Goal: Navigation & Orientation: Find specific page/section

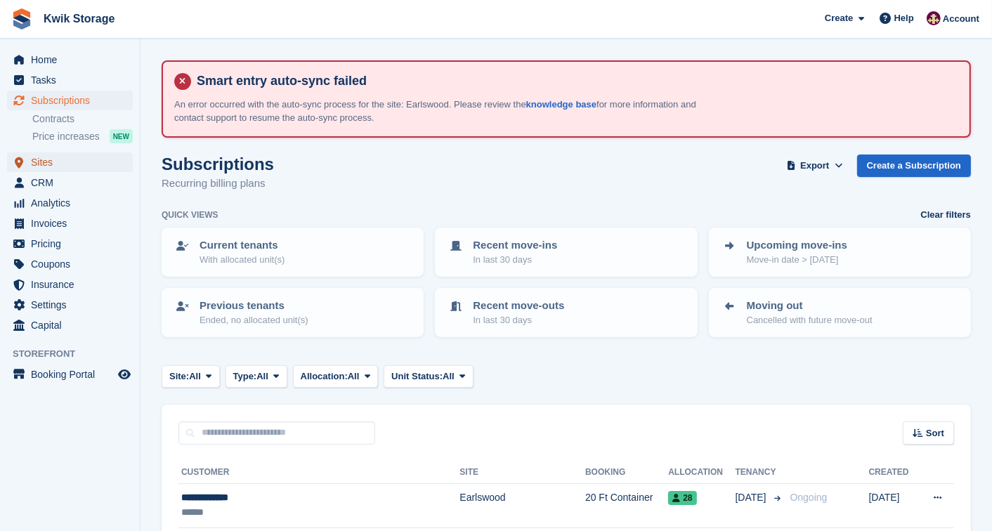
click at [81, 160] on span "Sites" at bounding box center [73, 162] width 84 height 20
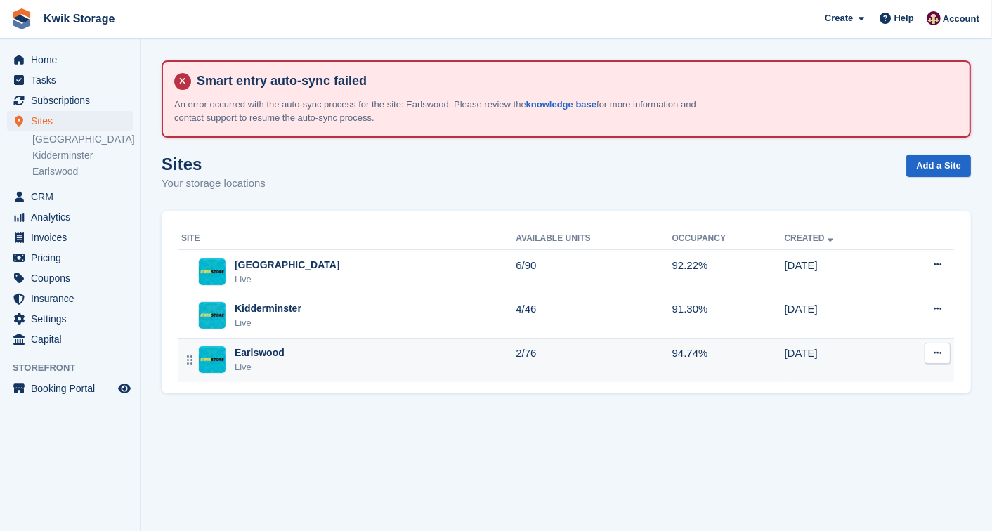
click at [270, 350] on div "Earlswood" at bounding box center [260, 353] width 50 height 15
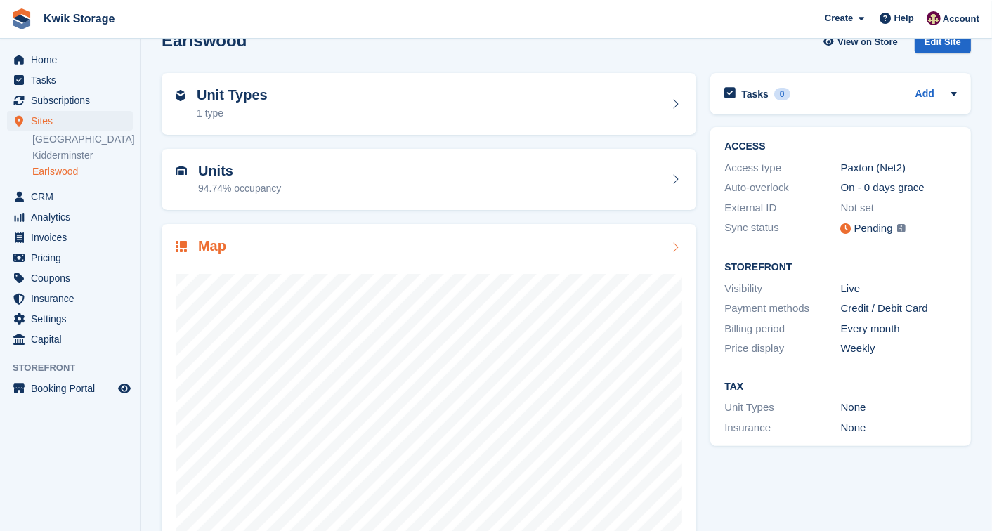
scroll to position [124, 0]
click at [325, 169] on div "Units 94.74% occupancy" at bounding box center [429, 179] width 507 height 34
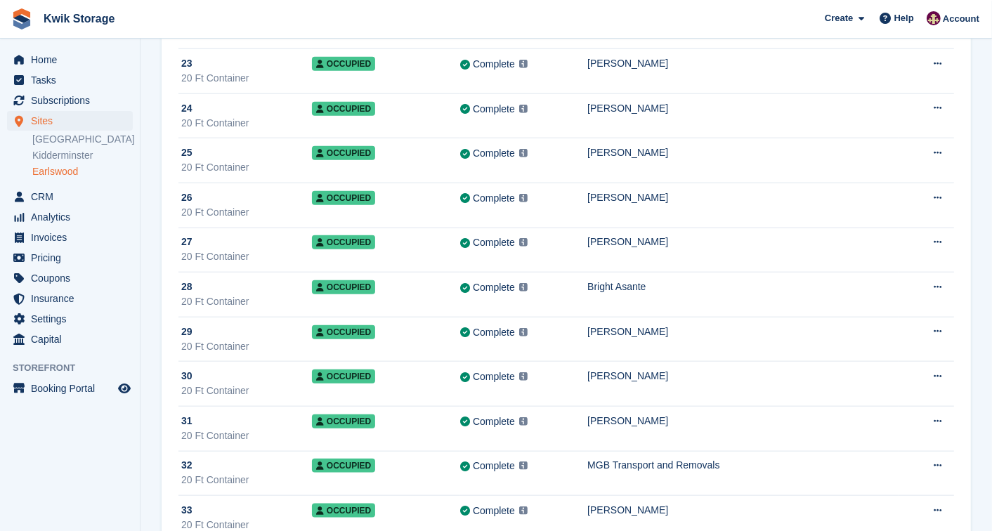
scroll to position [1203, 0]
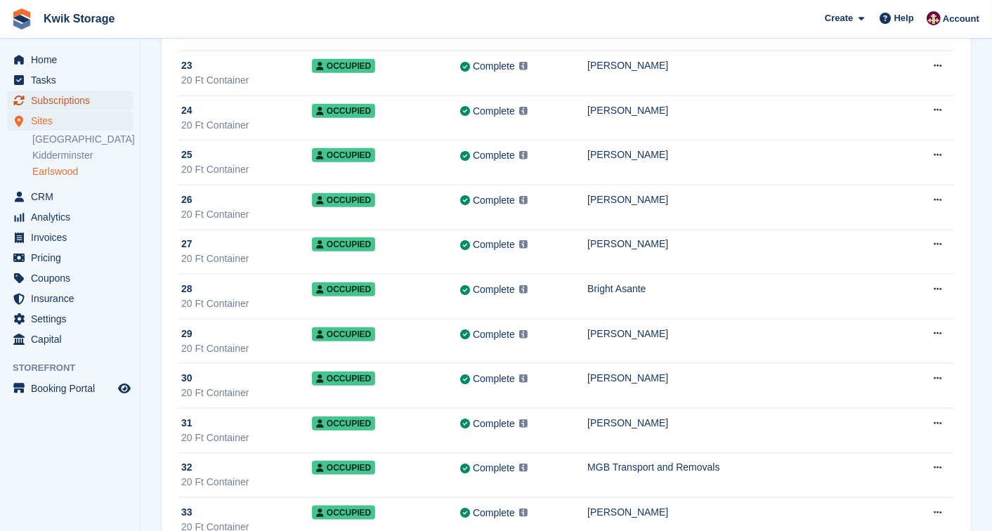
click at [68, 100] on span "Subscriptions" at bounding box center [73, 101] width 84 height 20
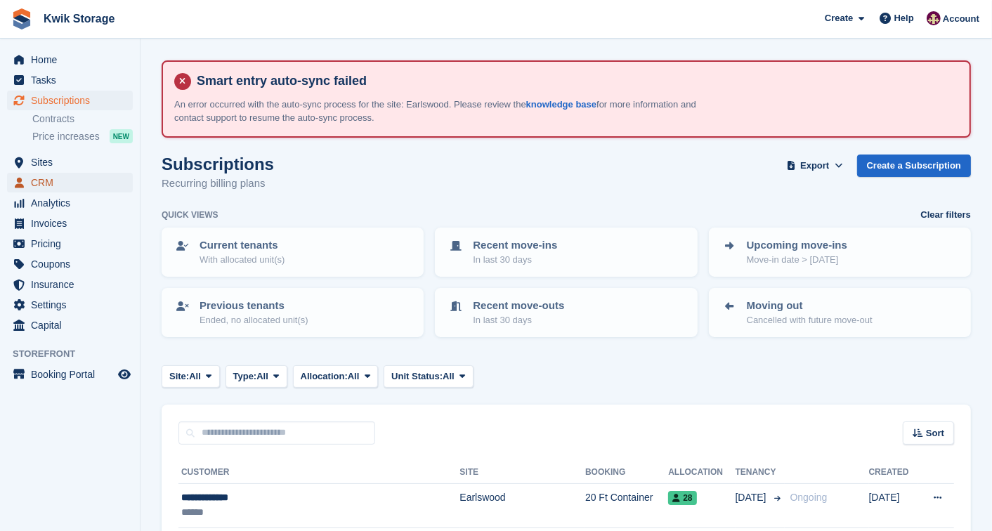
click at [74, 186] on span "CRM" at bounding box center [73, 183] width 84 height 20
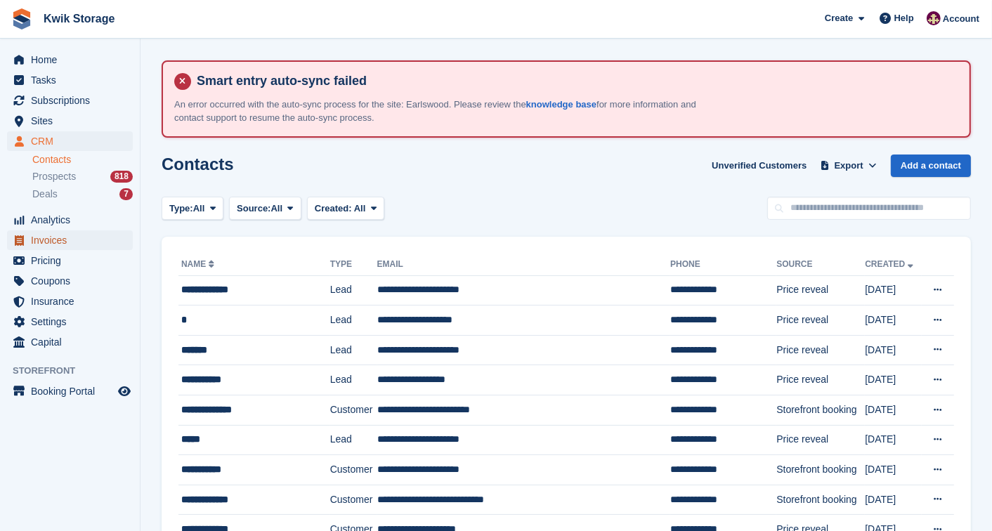
click at [80, 240] on span "Invoices" at bounding box center [73, 240] width 84 height 20
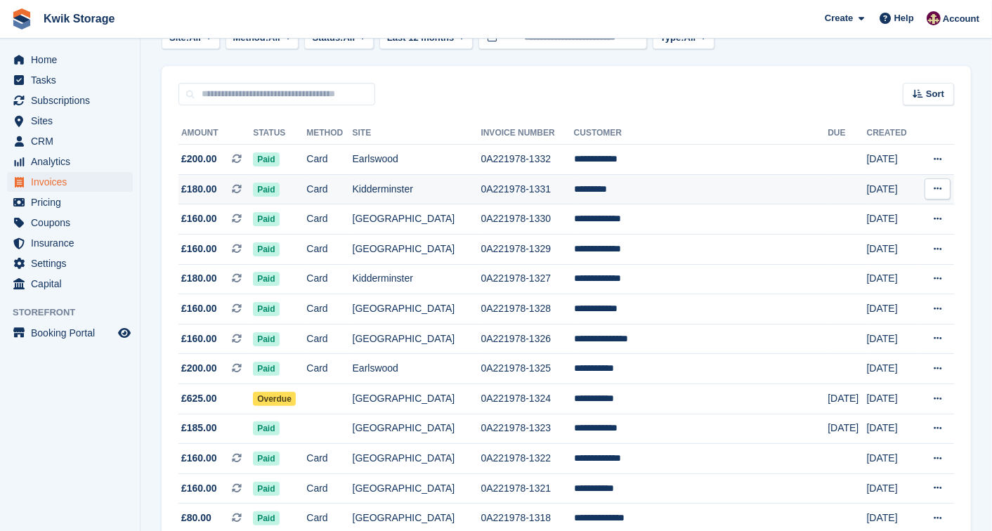
scroll to position [187, 0]
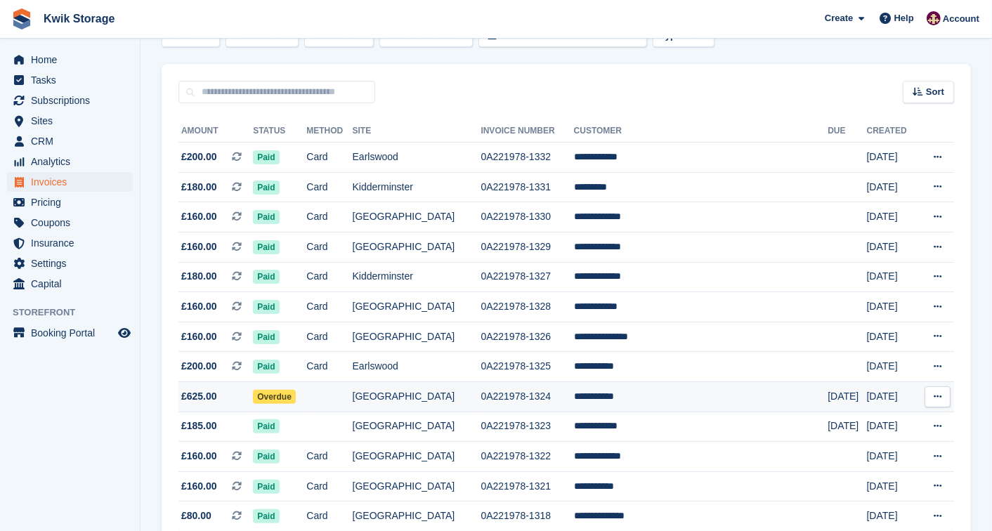
click at [306, 407] on td "Overdue" at bounding box center [279, 396] width 53 height 30
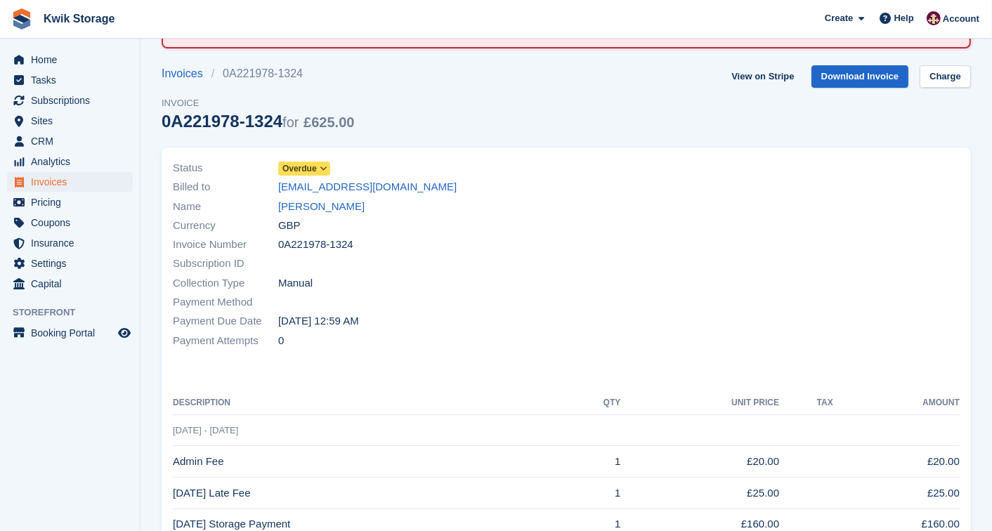
scroll to position [93, 0]
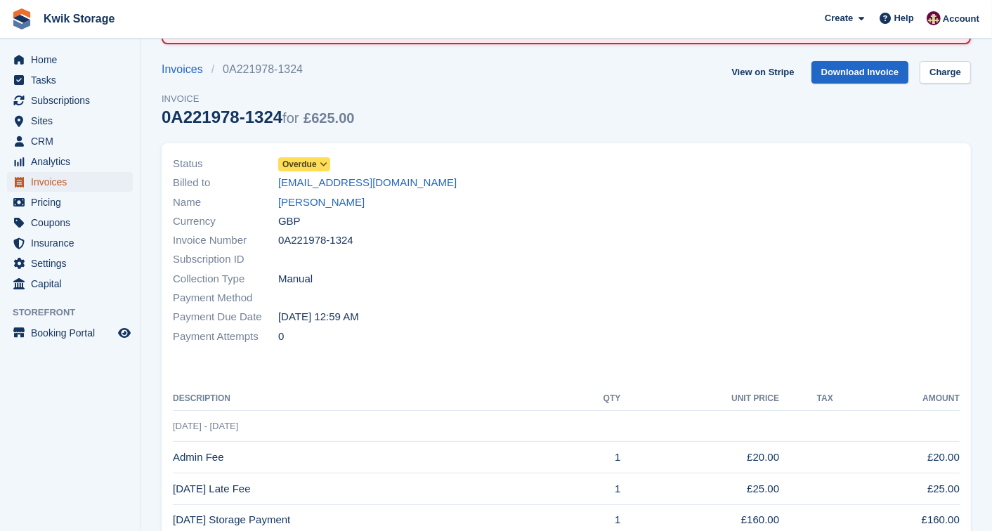
click at [62, 191] on span "Invoices" at bounding box center [73, 182] width 84 height 20
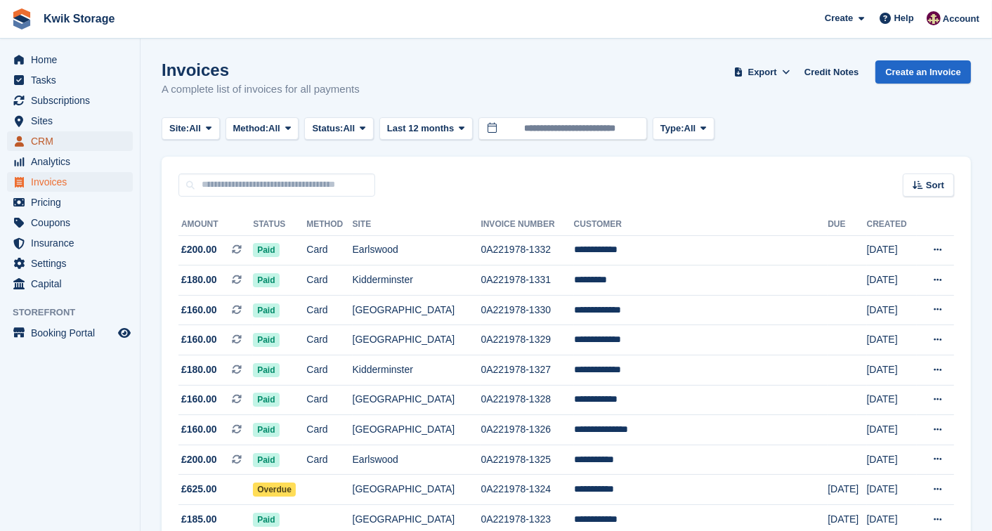
click at [119, 137] on link "CRM" at bounding box center [70, 141] width 126 height 20
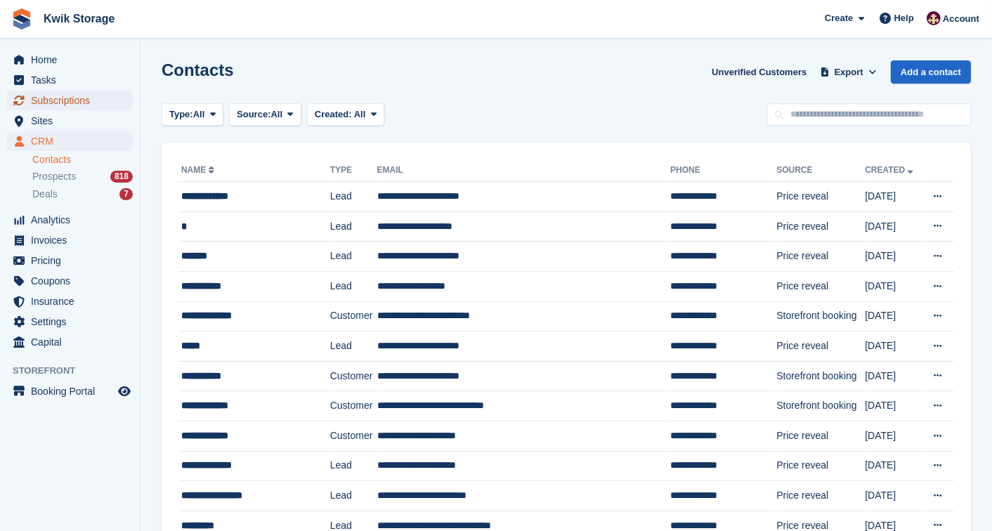
click at [98, 93] on span "Subscriptions" at bounding box center [73, 101] width 84 height 20
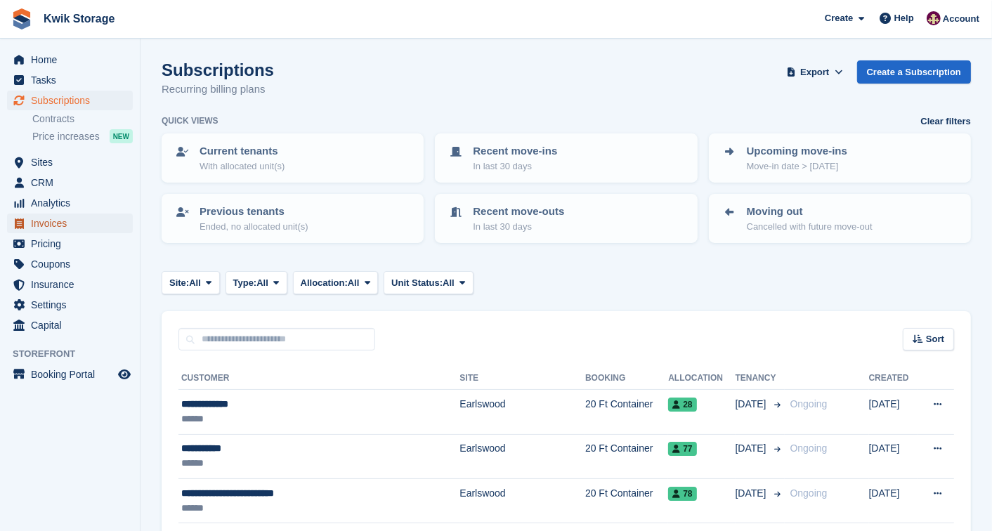
click at [66, 214] on span "Invoices" at bounding box center [73, 224] width 84 height 20
